Goal: Task Accomplishment & Management: Manage account settings

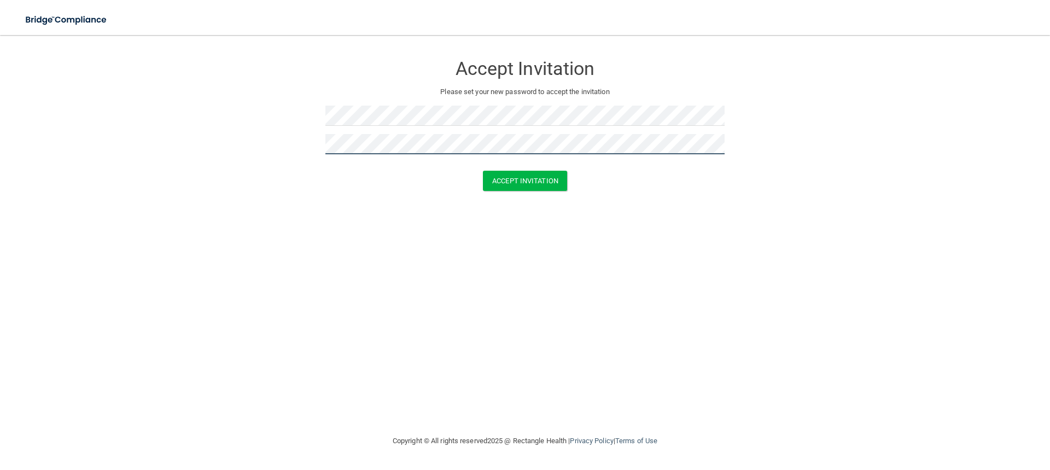
click at [483, 171] on button "Accept Invitation" at bounding box center [525, 181] width 84 height 20
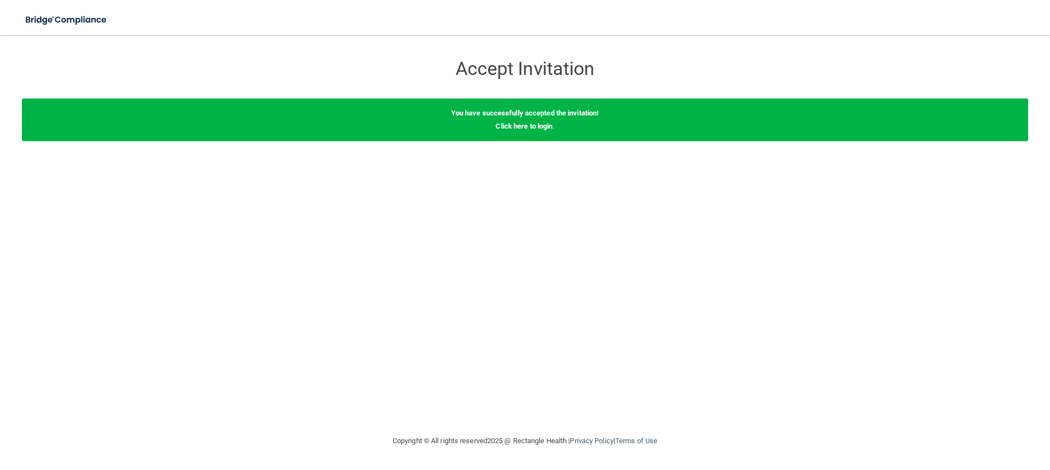
click at [529, 120] on div "You have successfully accepted the invitation! Click here to login ." at bounding box center [525, 119] width 1006 height 43
click at [530, 126] on link "Click here to login" at bounding box center [523, 126] width 57 height 8
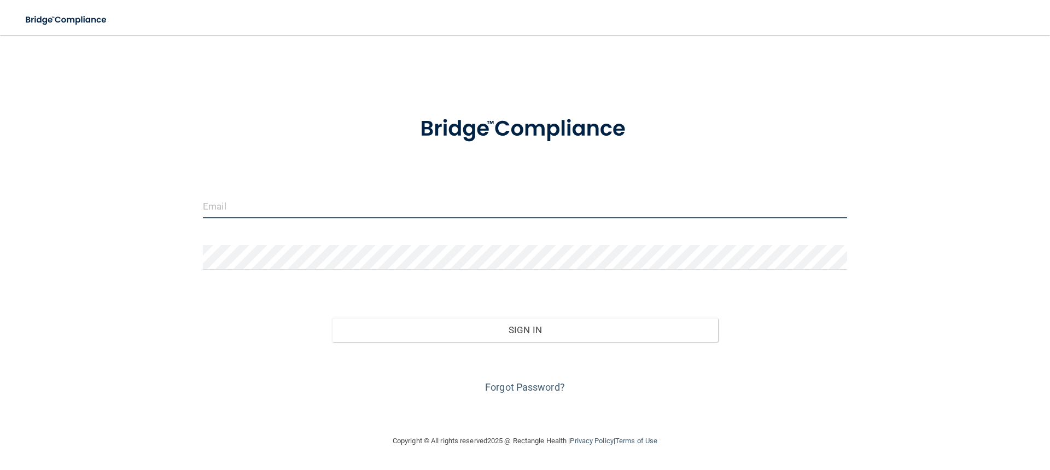
click at [253, 200] on input "email" at bounding box center [525, 206] width 644 height 25
type input "[EMAIL_ADDRESS][DOMAIN_NAME]"
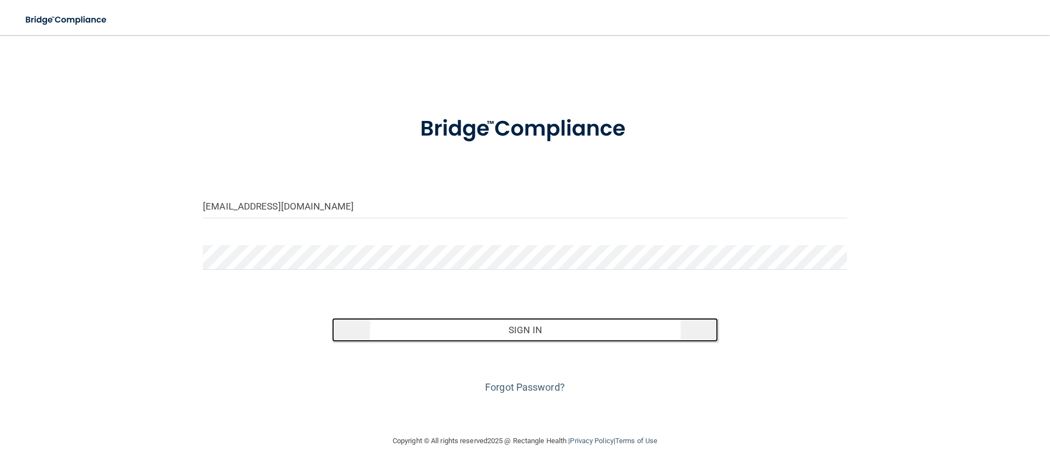
click at [487, 328] on button "Sign In" at bounding box center [525, 330] width 387 height 24
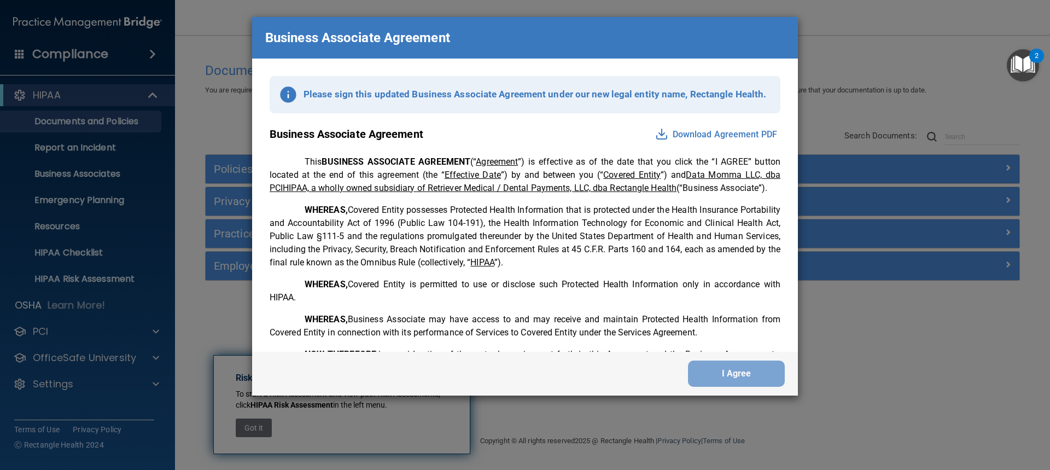
click at [704, 130] on button "Download Agreement PDF" at bounding box center [716, 134] width 128 height 17
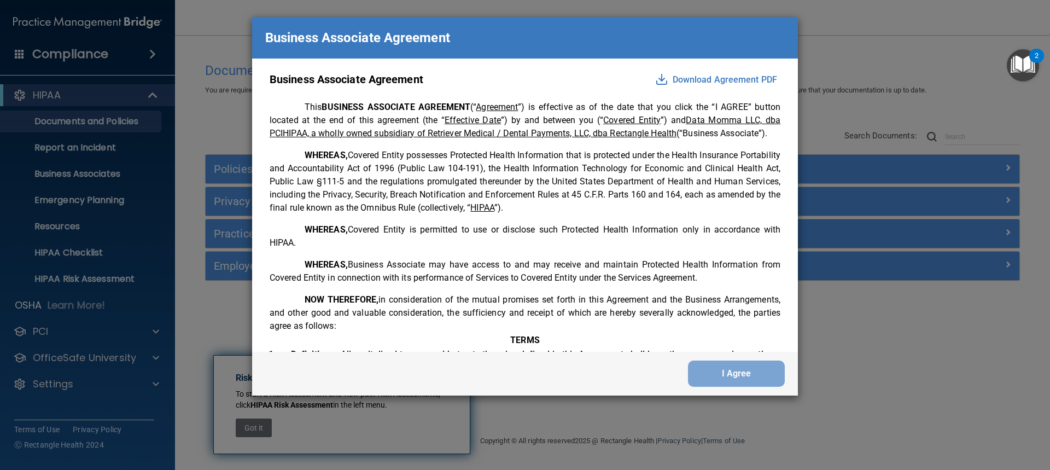
click at [657, 81] on img at bounding box center [661, 79] width 13 height 13
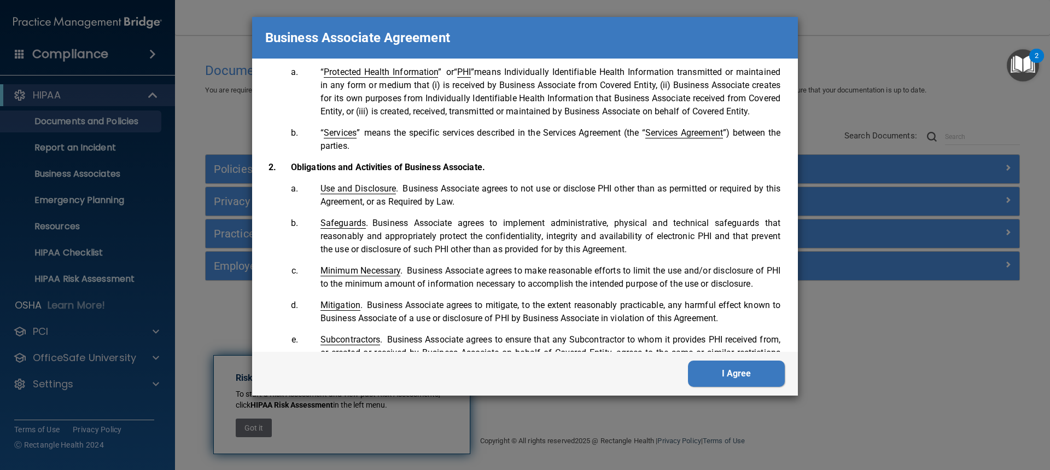
scroll to position [383, 0]
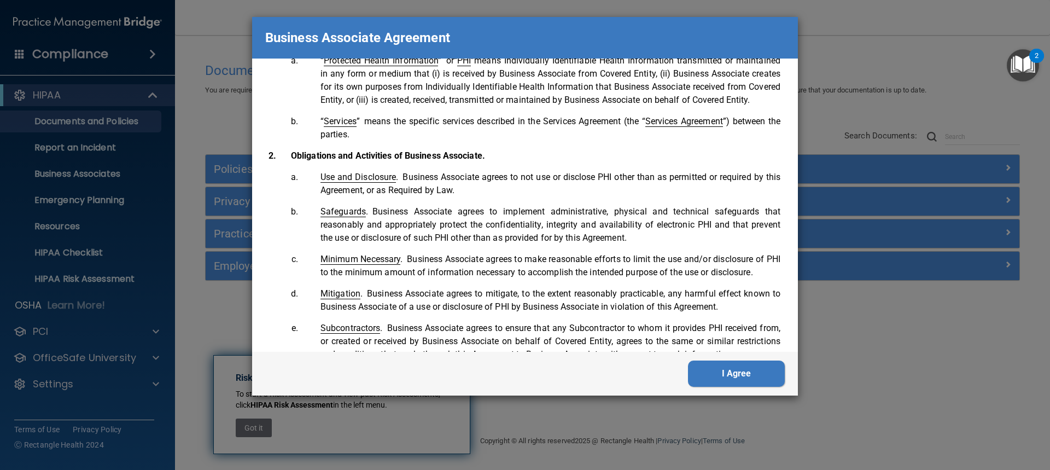
drag, startPoint x: 717, startPoint y: 372, endPoint x: 707, endPoint y: 358, distance: 16.8
click at [716, 369] on button "I Agree" at bounding box center [736, 373] width 97 height 26
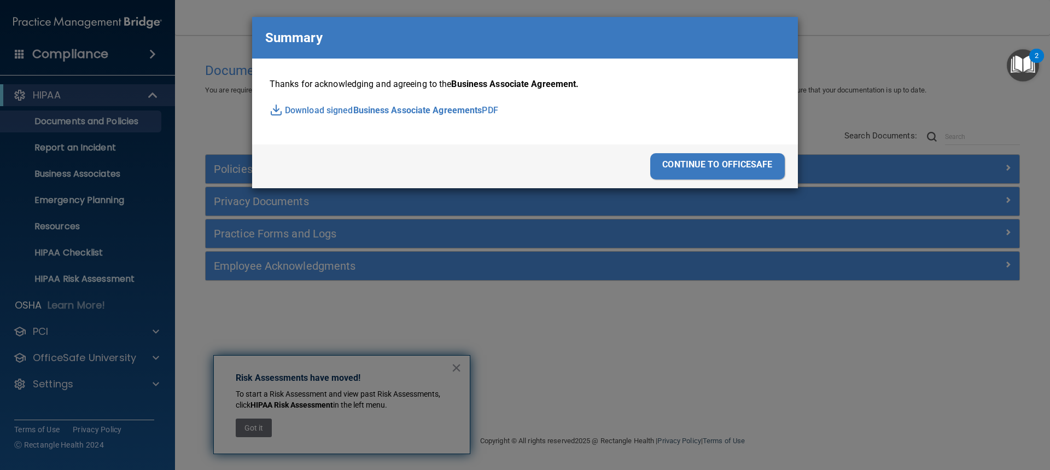
click at [295, 112] on p "Download signed Business Associate Agreements PDF" at bounding box center [525, 110] width 511 height 16
click at [733, 163] on div "continue to officesafe" at bounding box center [717, 166] width 135 height 26
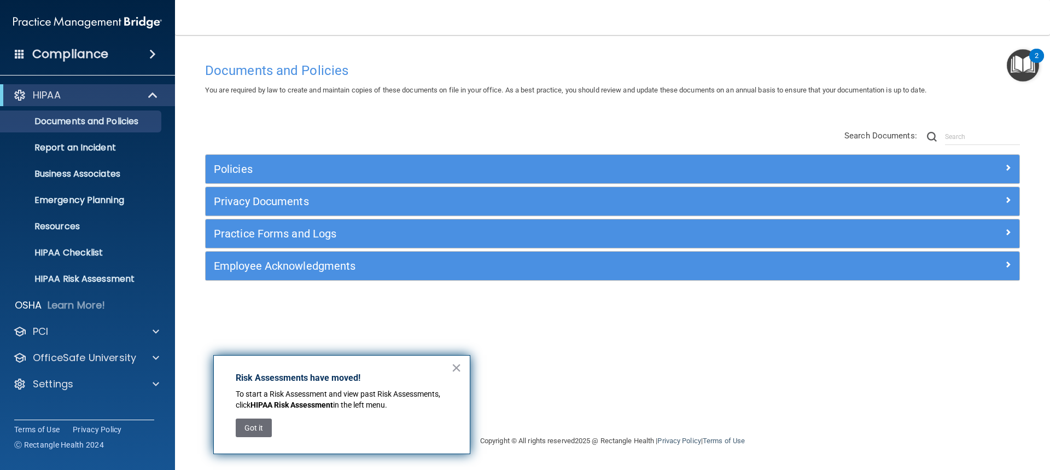
click at [455, 367] on button "×" at bounding box center [456, 367] width 10 height 17
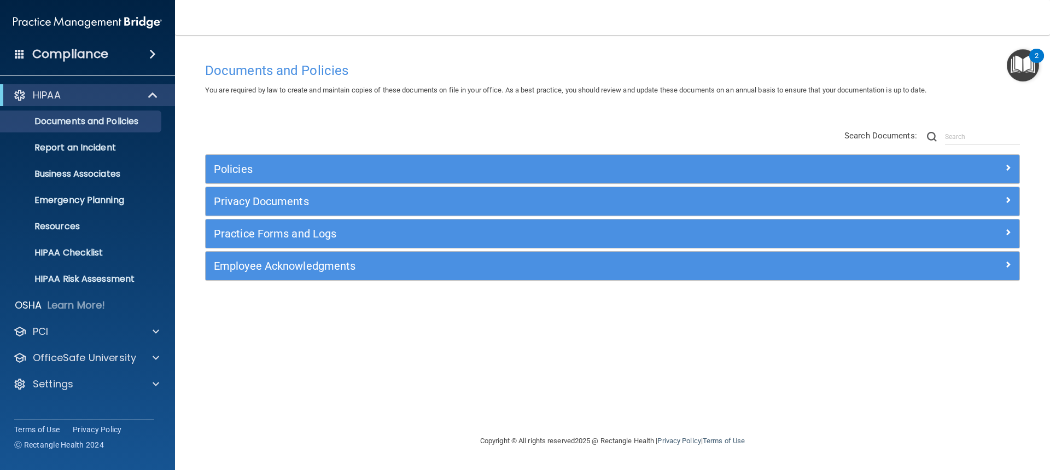
click at [482, 410] on div "Documents and Policies You are required by law to create and maintain copies of…" at bounding box center [612, 245] width 831 height 377
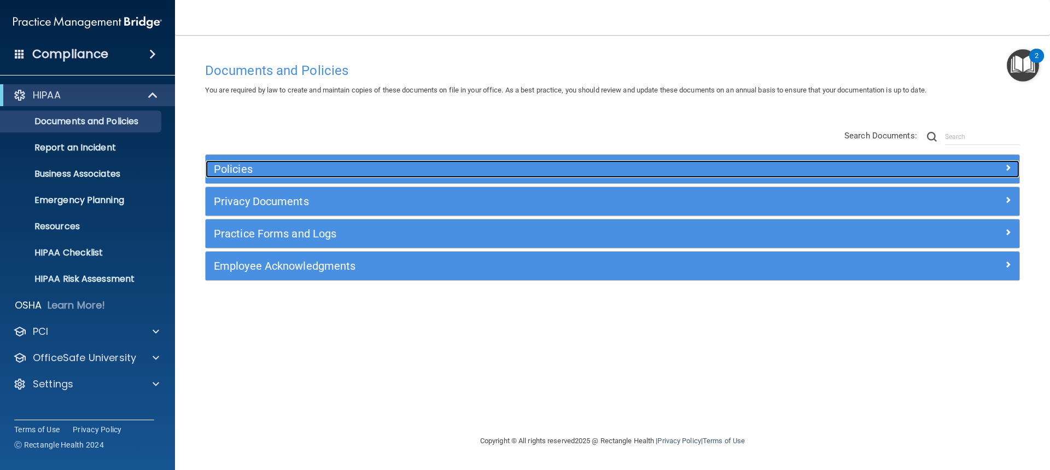
click at [247, 167] on h5 "Policies" at bounding box center [511, 169] width 594 height 12
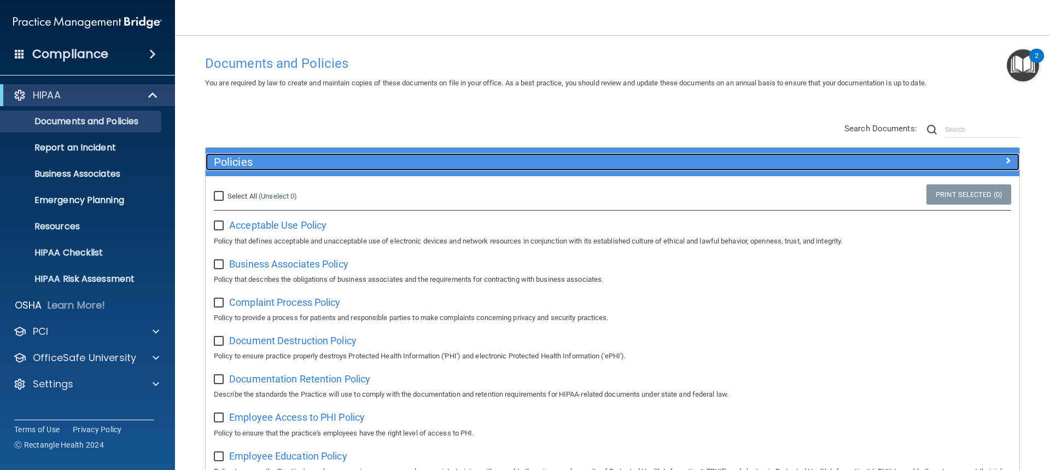
scroll to position [0, 0]
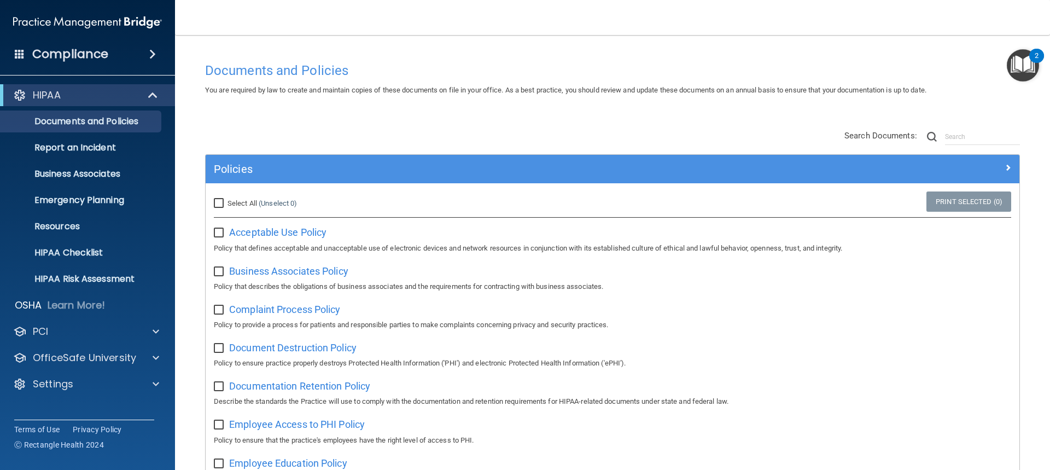
click at [217, 201] on input "Select All (Unselect 0) Unselect All" at bounding box center [220, 203] width 13 height 9
checkbox input "true"
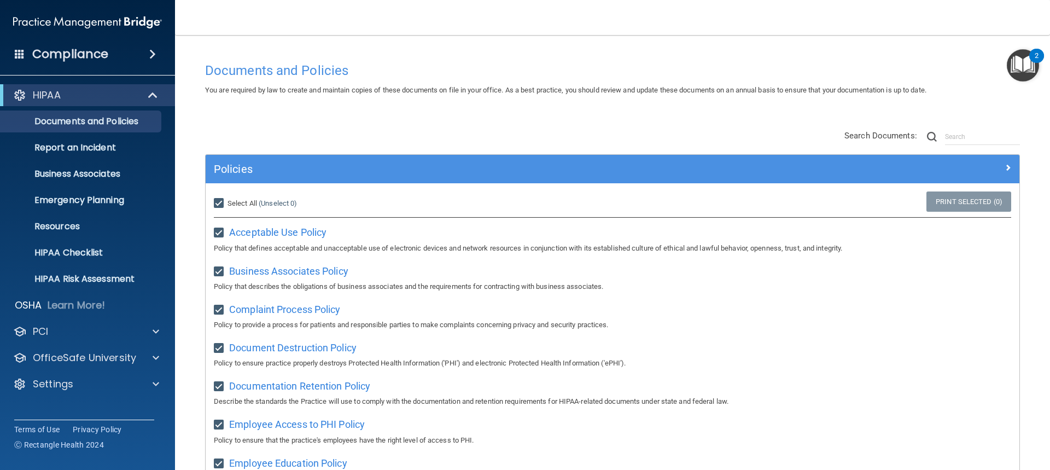
checkbox input "true"
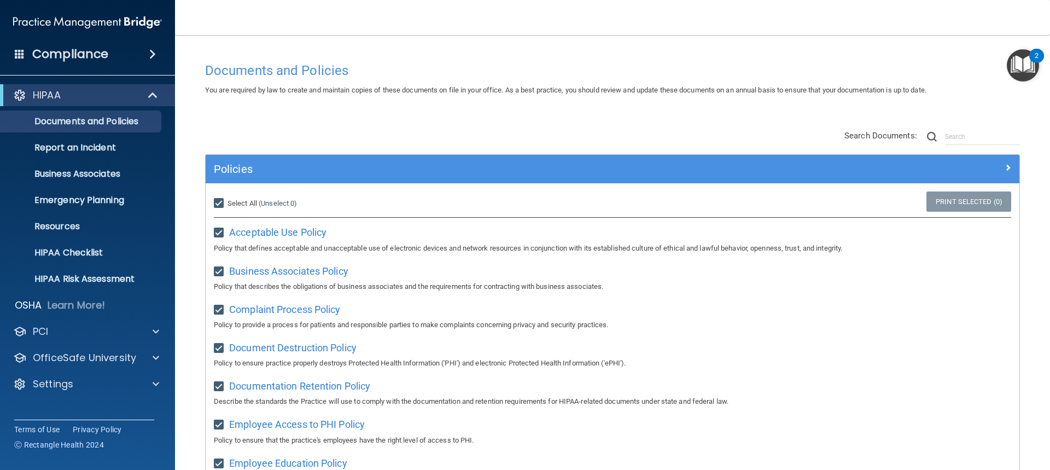
checkbox input "true"
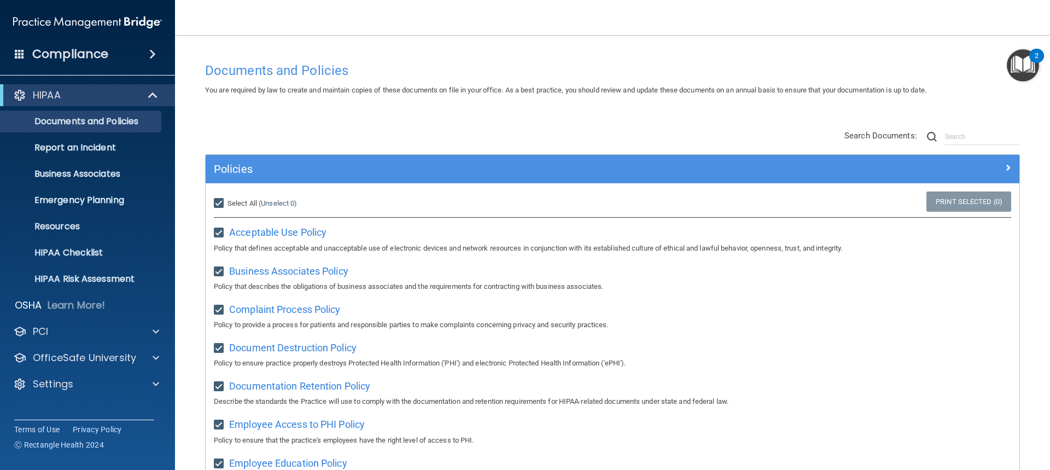
checkbox input "true"
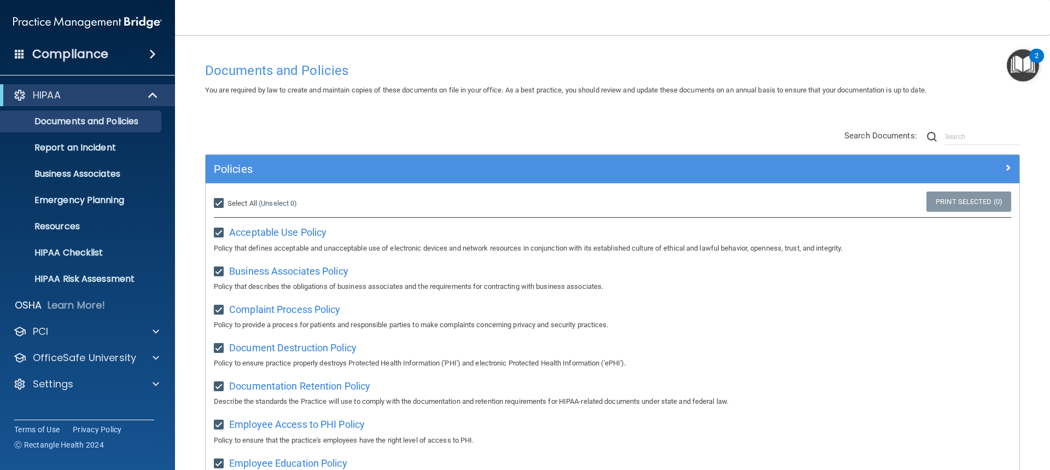
checkbox input "true"
click at [954, 201] on link "Print Selected (21)" at bounding box center [966, 201] width 89 height 20
